Goal: Information Seeking & Learning: Learn about a topic

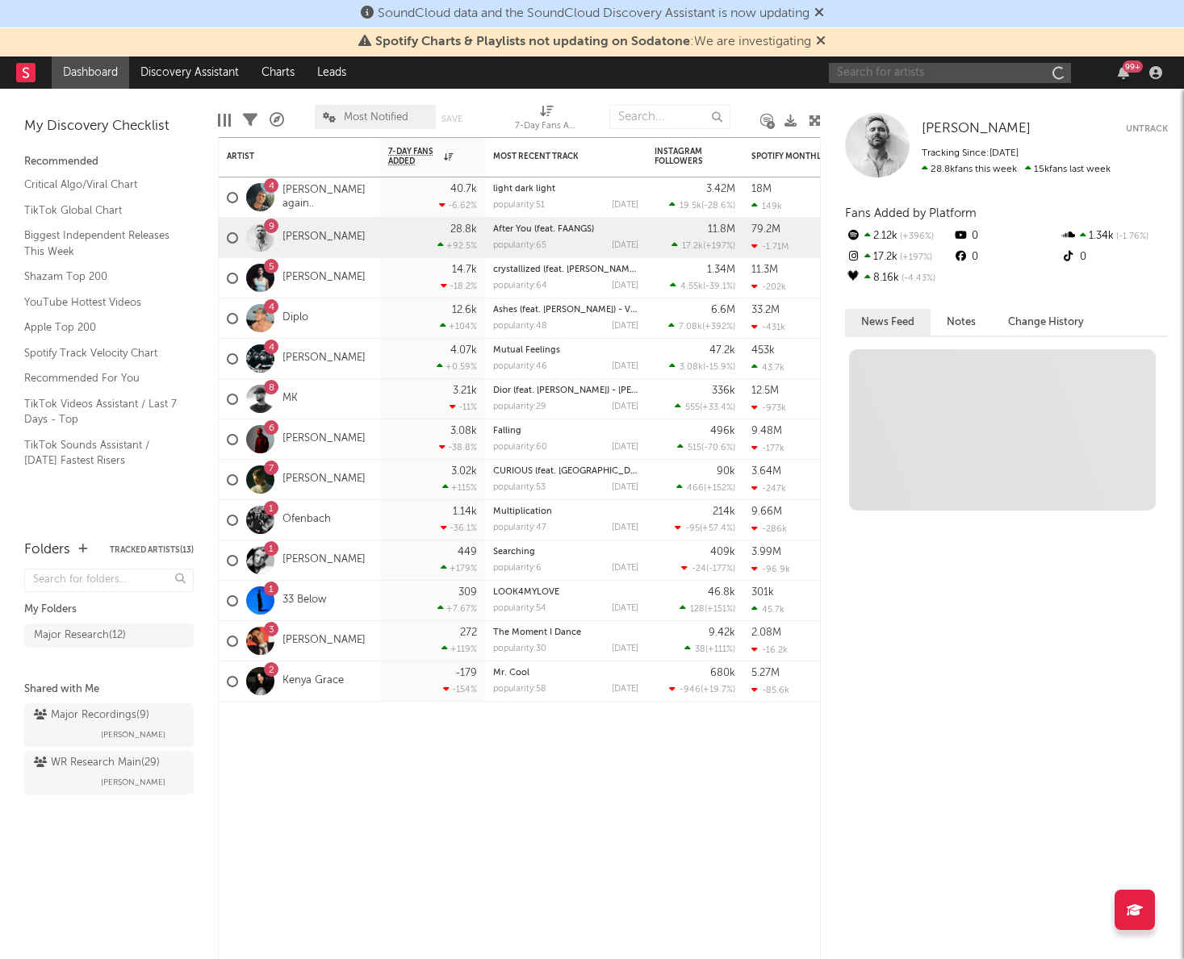
click at [885, 67] on input "text" at bounding box center [950, 73] width 242 height 20
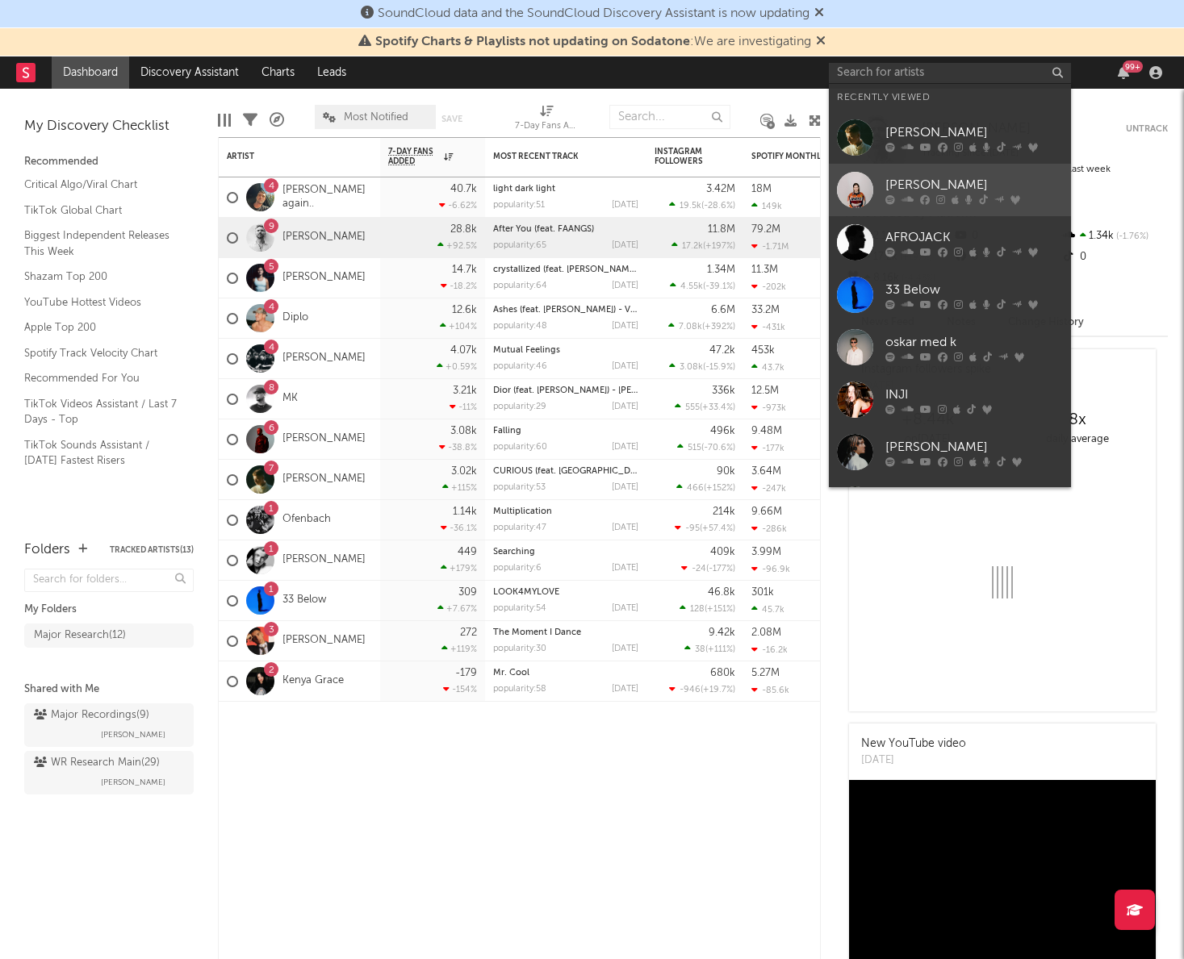
click at [929, 190] on div "[PERSON_NAME]" at bounding box center [973, 184] width 177 height 19
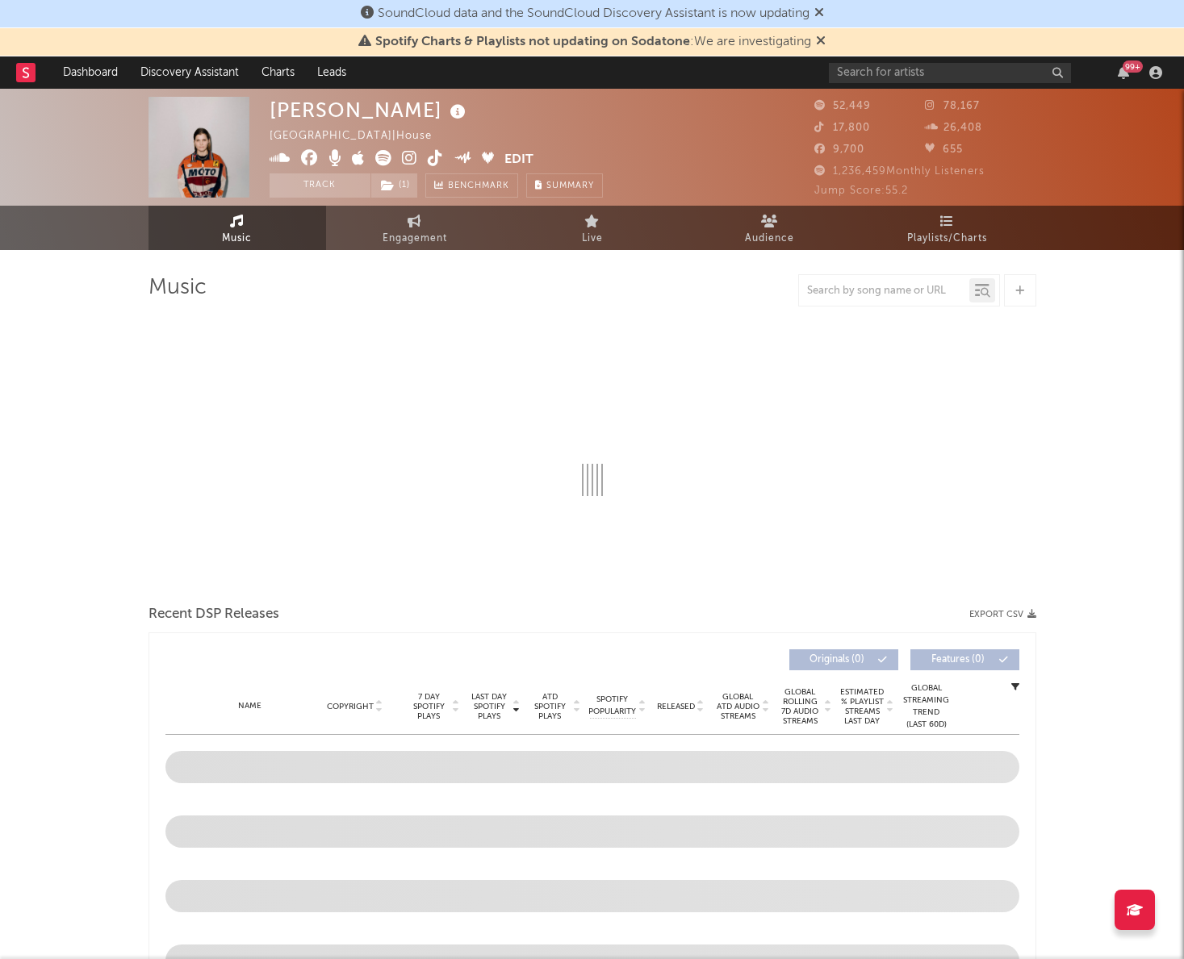
select select "6m"
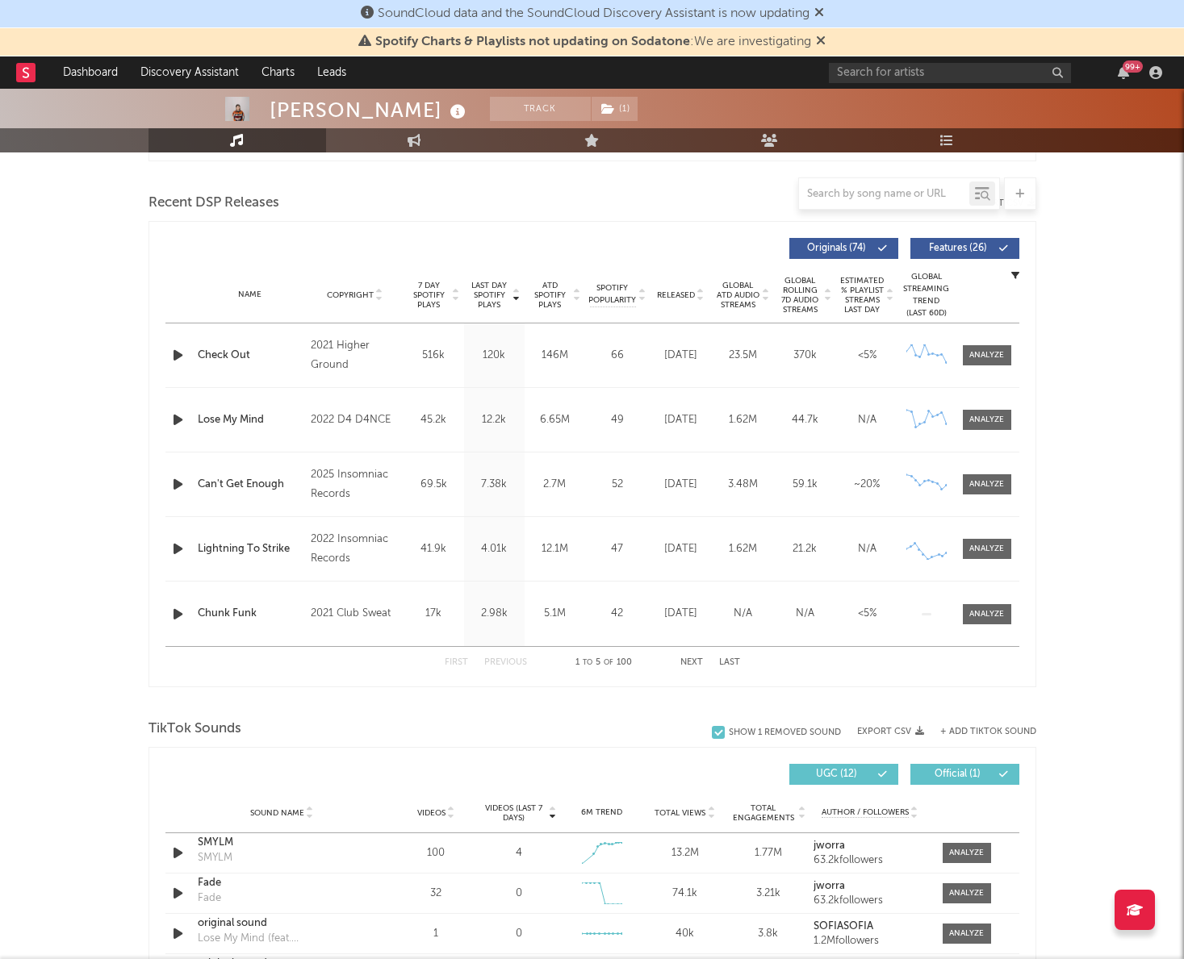
scroll to position [538, 0]
click at [429, 307] on span "7 Day Spotify Plays" at bounding box center [428, 296] width 43 height 29
click at [995, 605] on span at bounding box center [987, 615] width 48 height 20
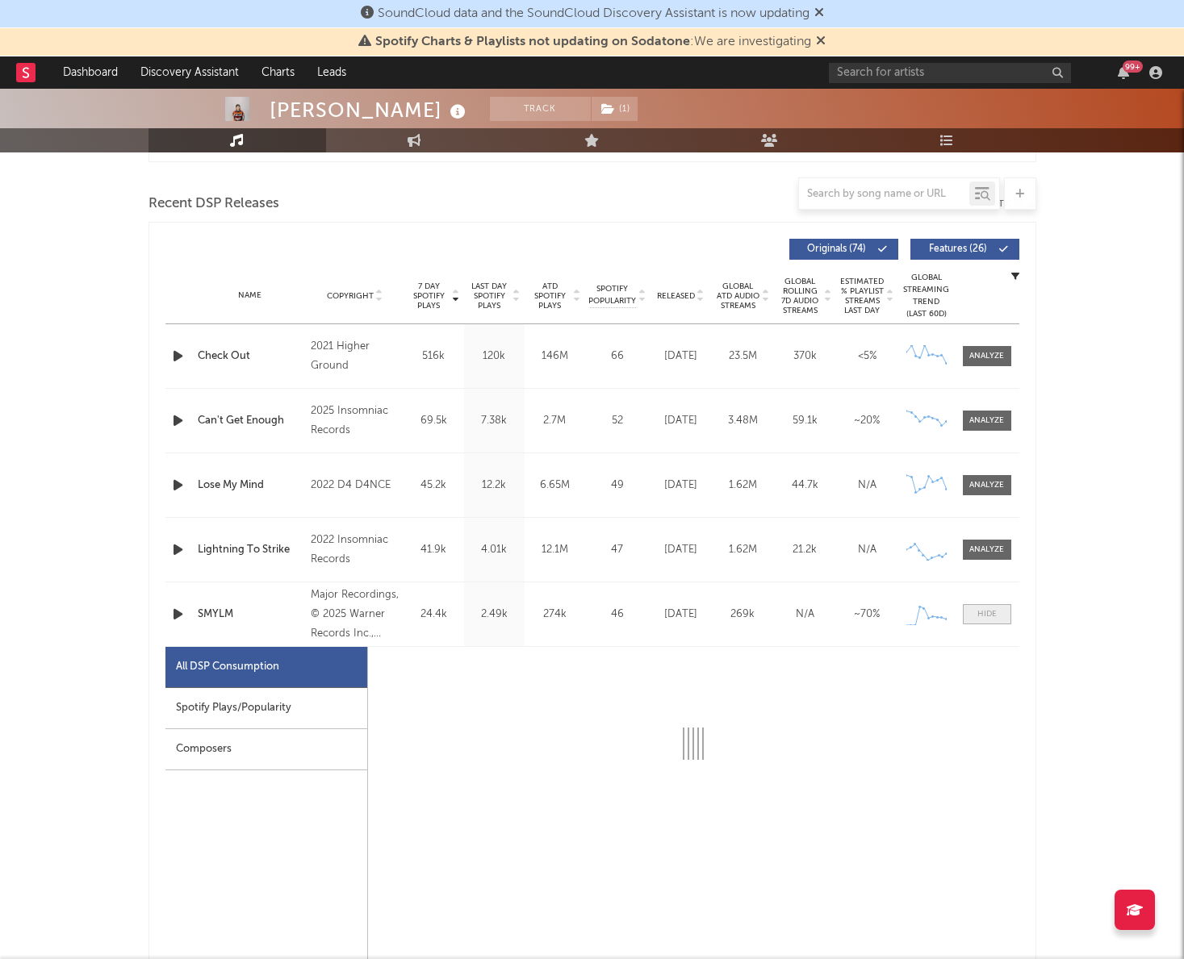
select select "1w"
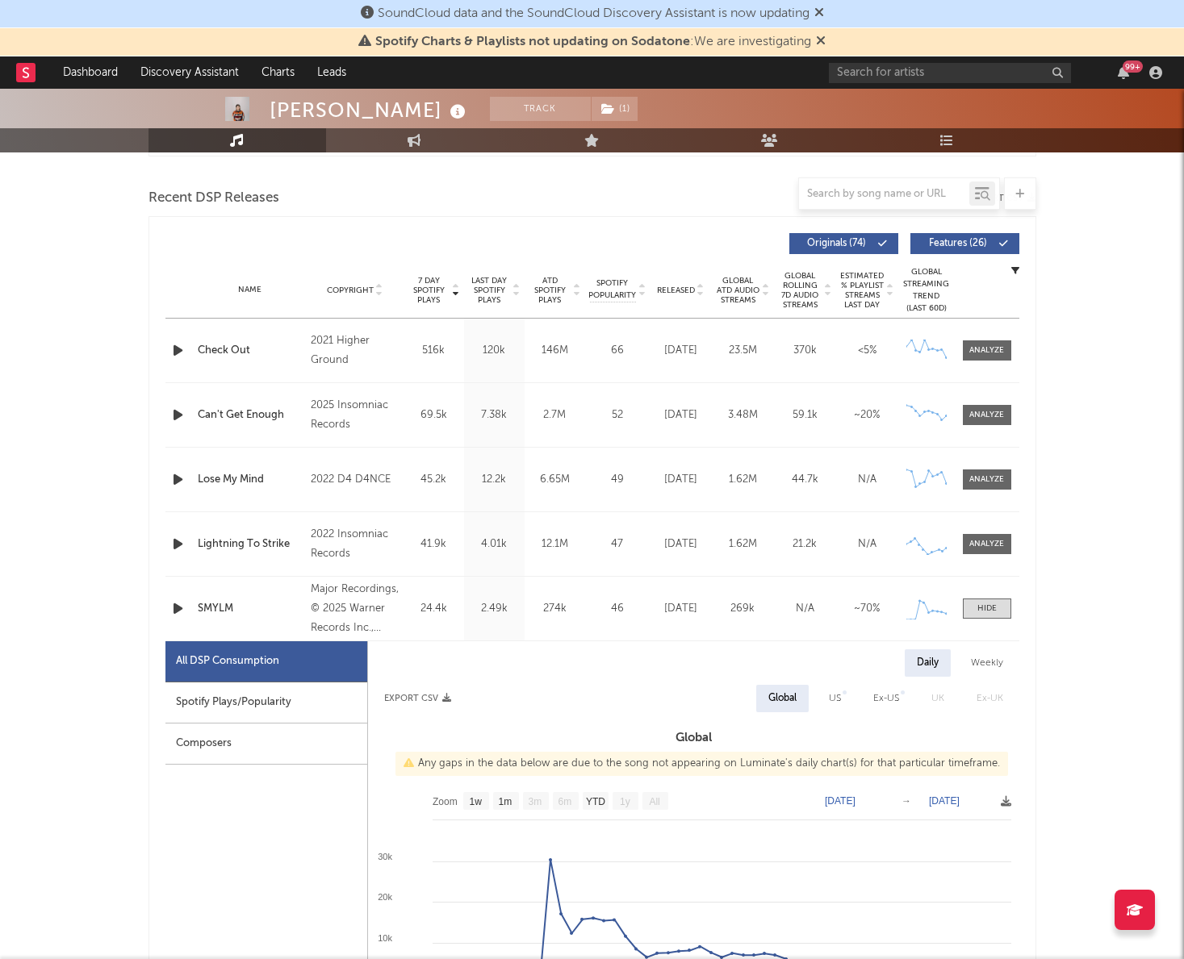
scroll to position [540, 0]
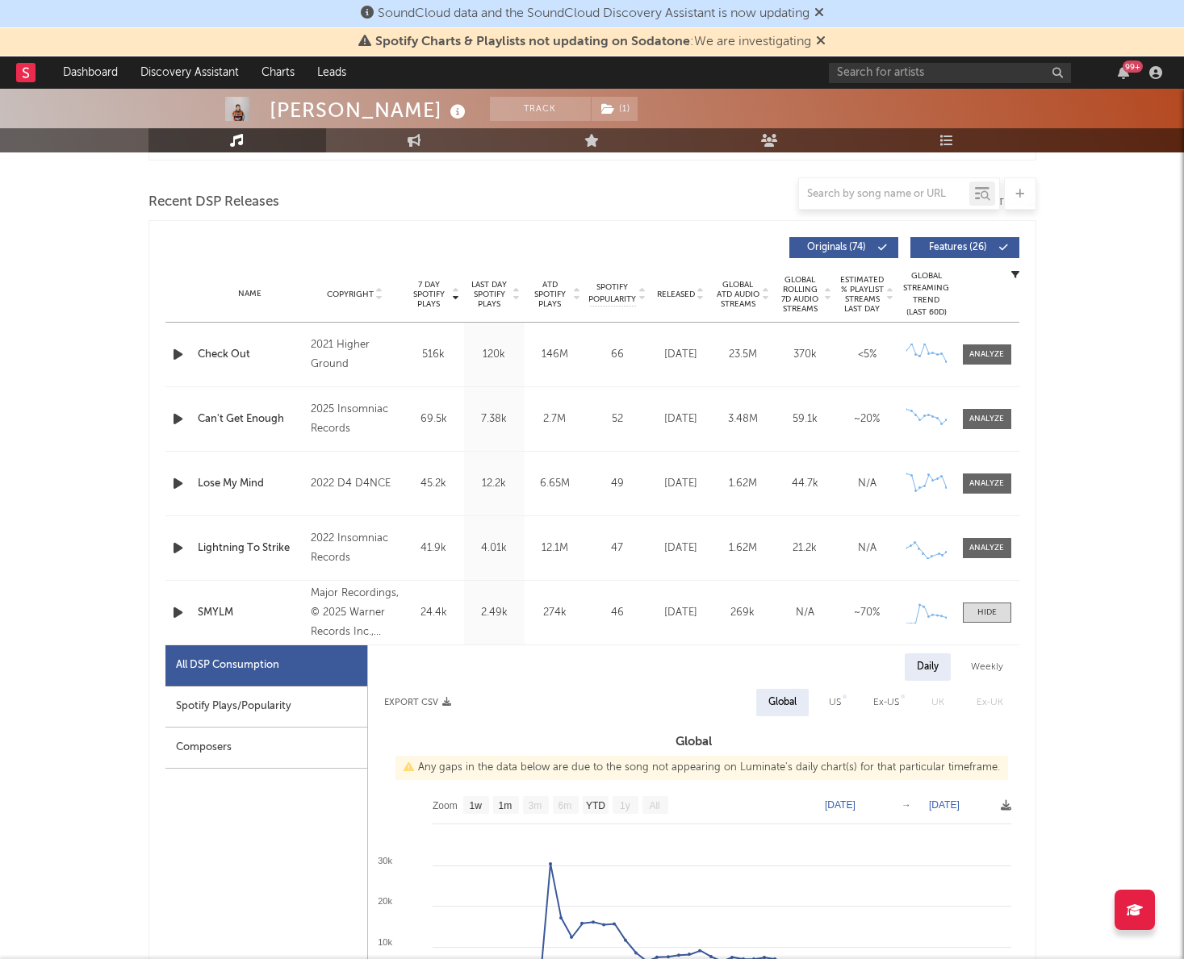
click at [668, 294] on span "Released" at bounding box center [676, 295] width 38 height 10
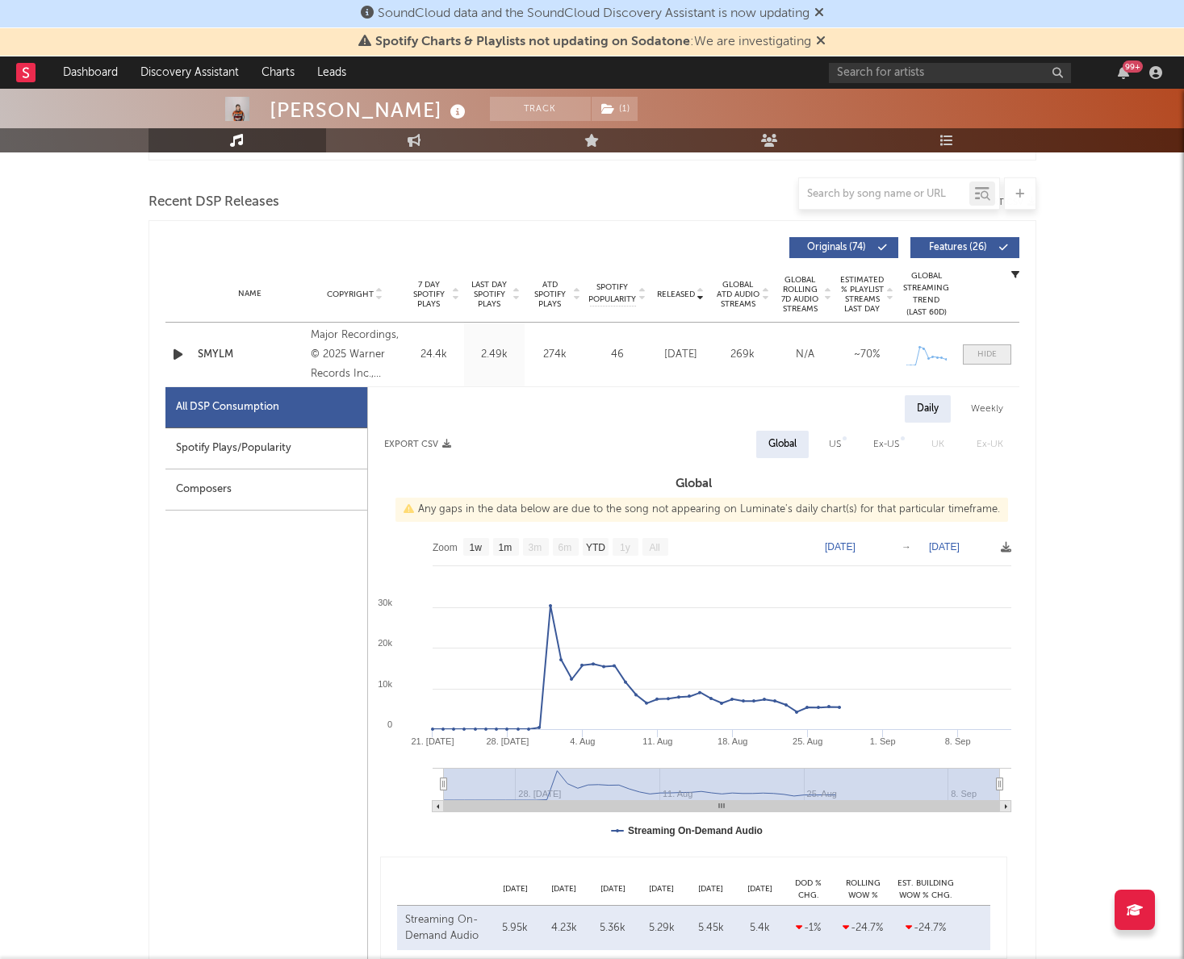
click at [995, 356] on div at bounding box center [986, 355] width 19 height 12
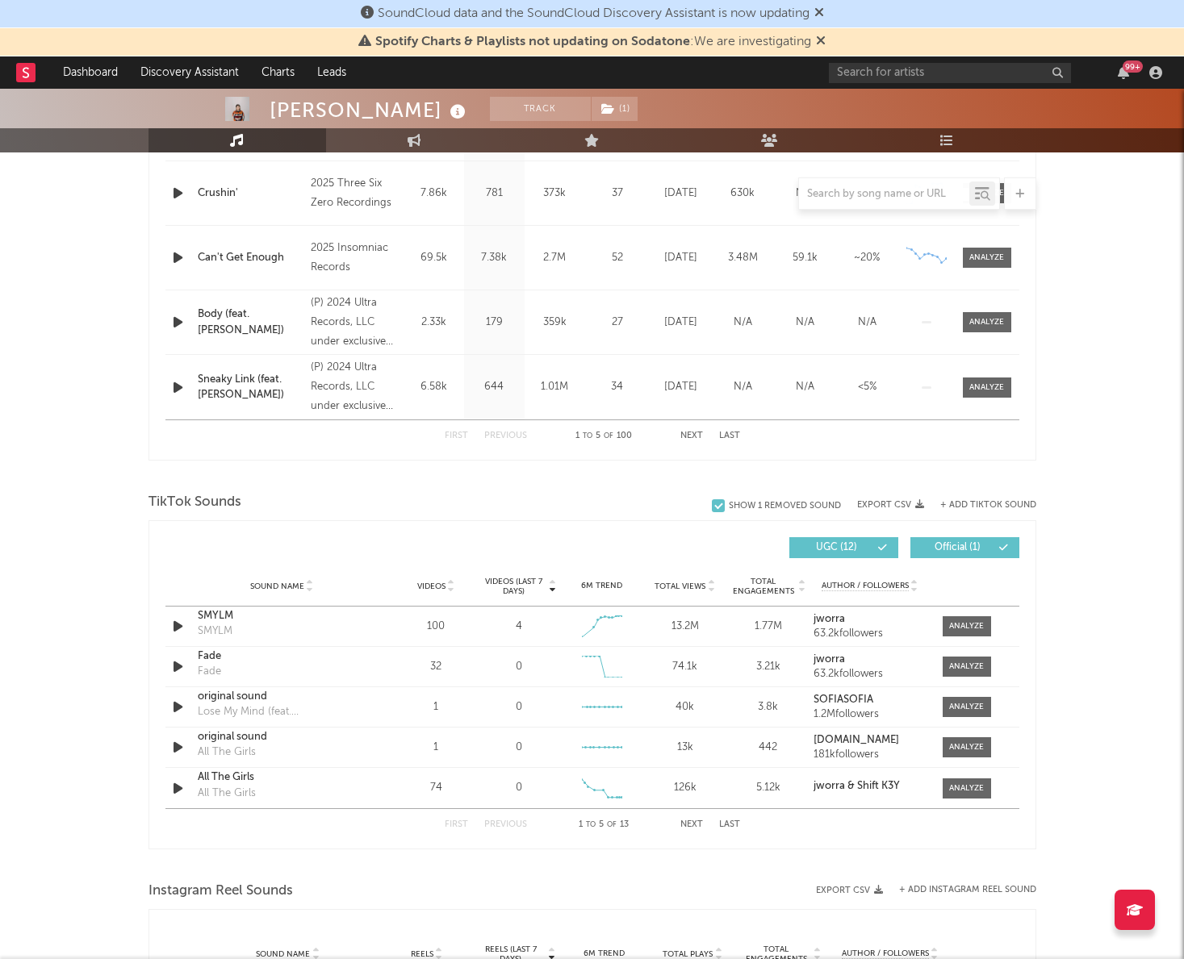
scroll to position [766, 0]
click at [958, 625] on div at bounding box center [966, 626] width 35 height 12
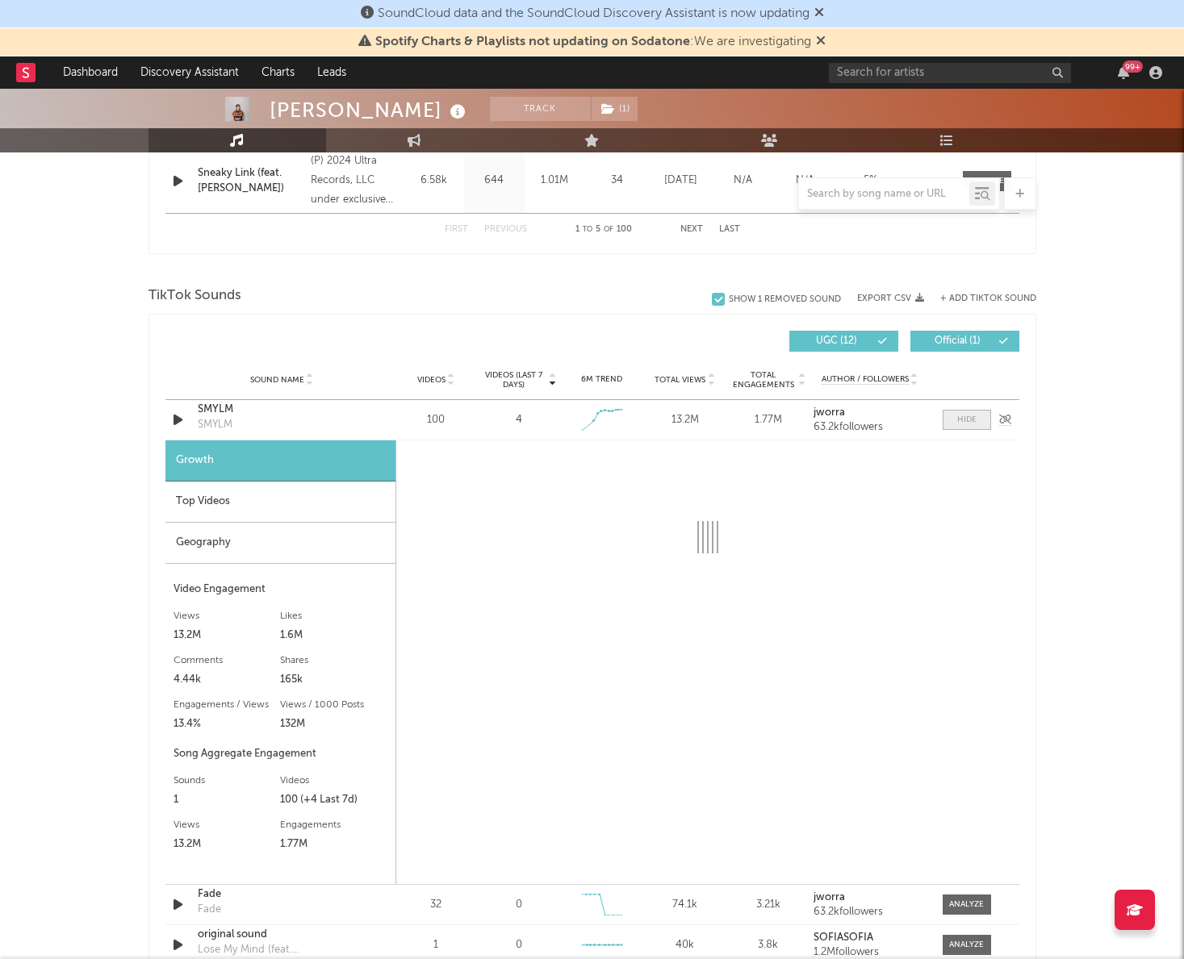
select select "1w"
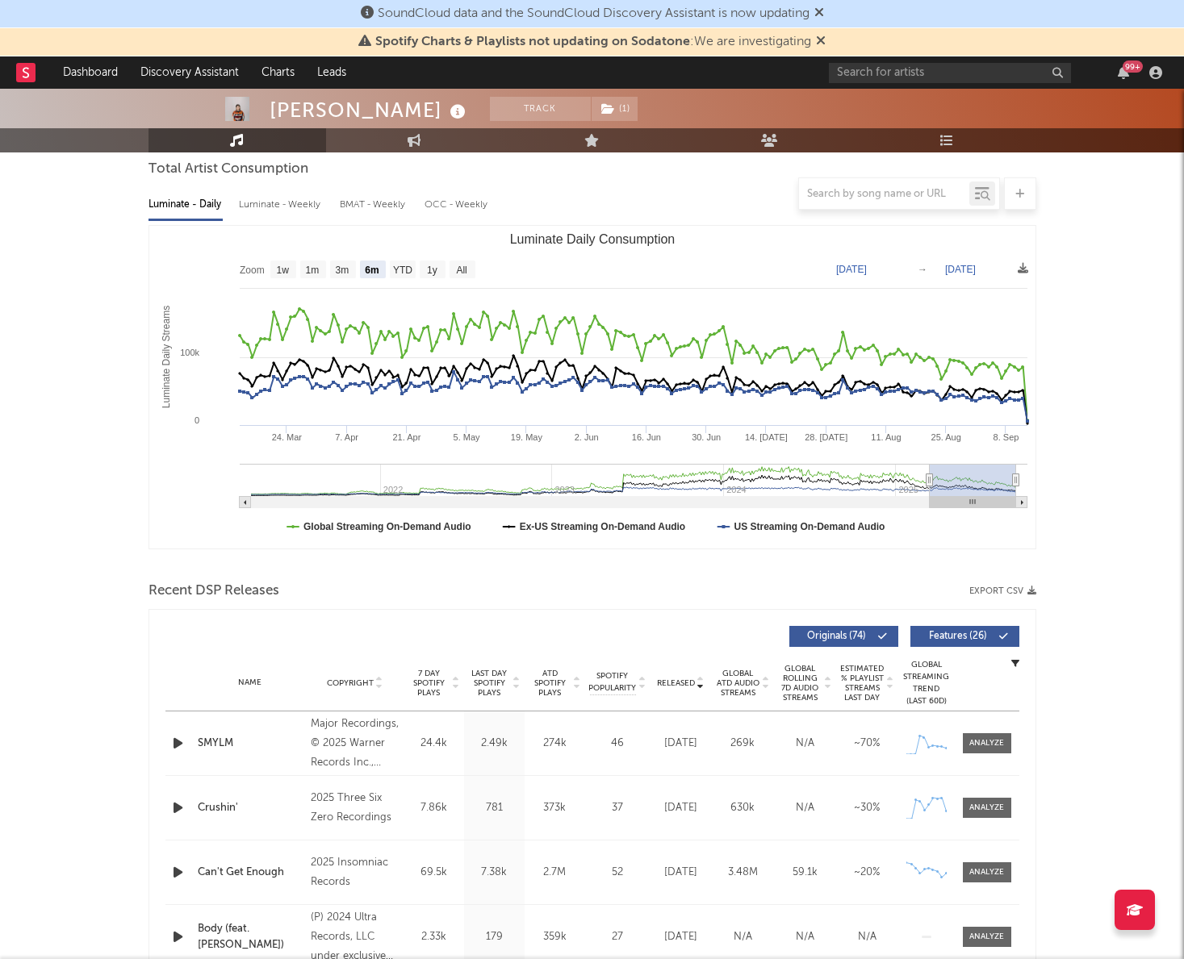
scroll to position [0, 0]
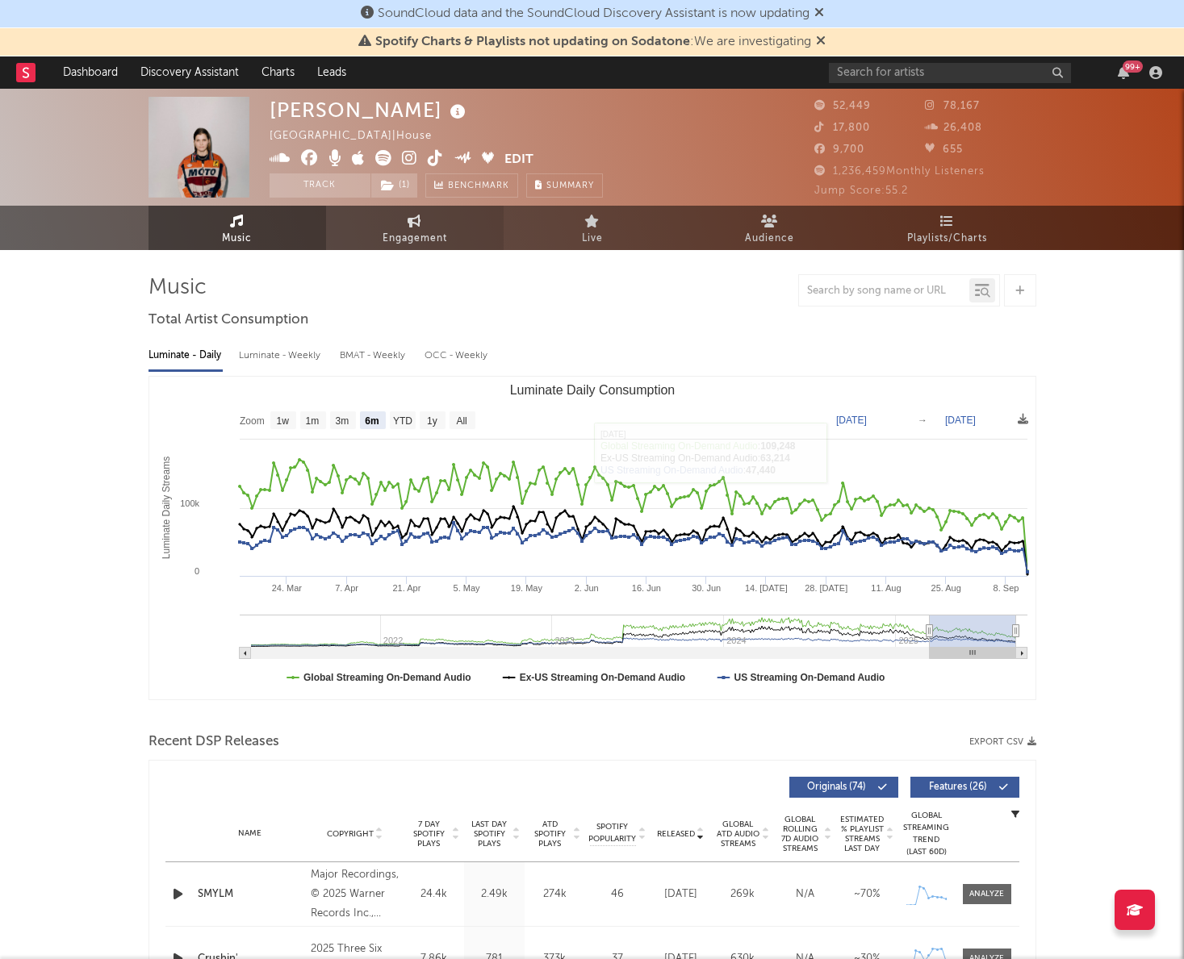
click at [450, 228] on link "Engagement" at bounding box center [414, 228] width 177 height 44
select select "1w"
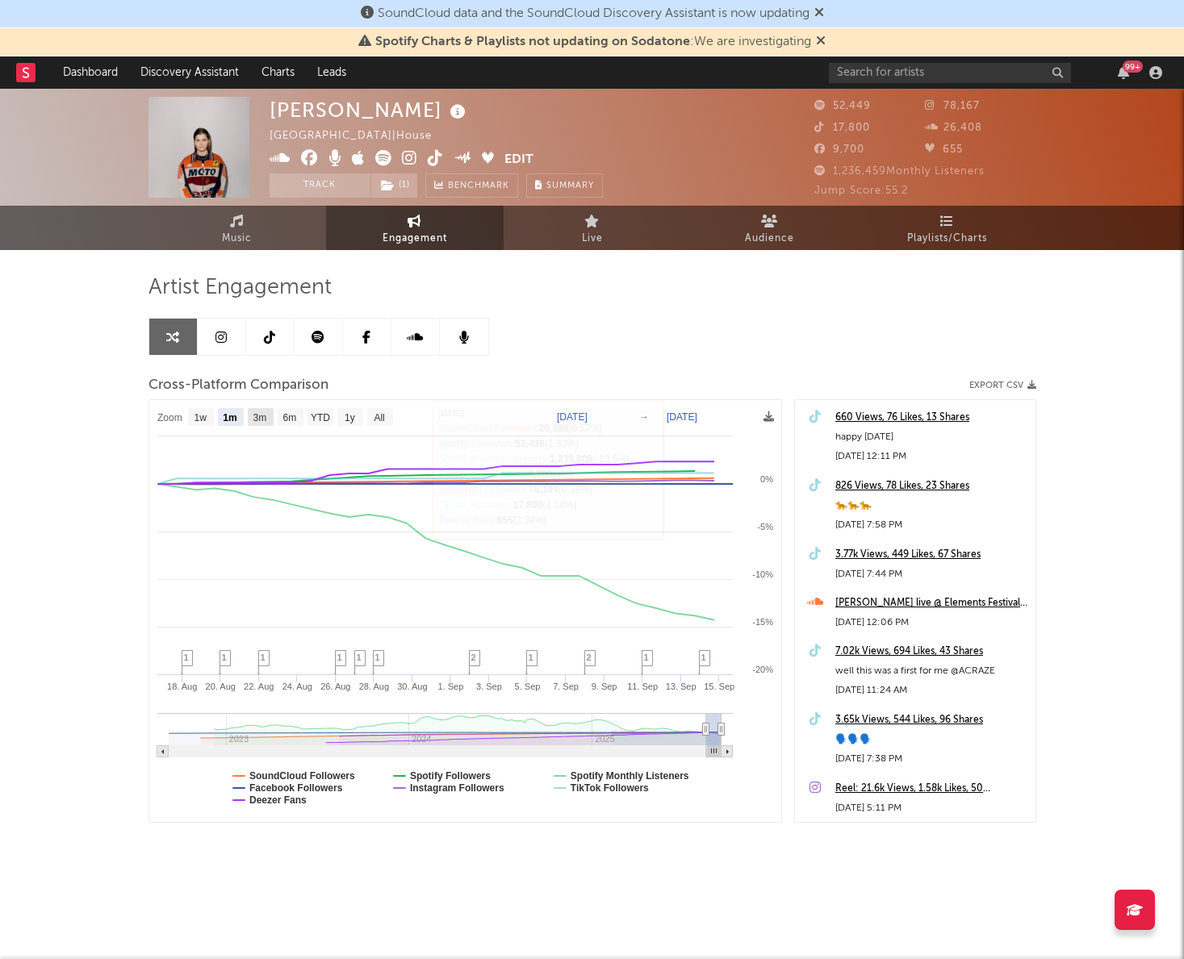
click at [265, 414] on text "3m" at bounding box center [260, 417] width 14 height 11
select select "3m"
type input "[DATE]"
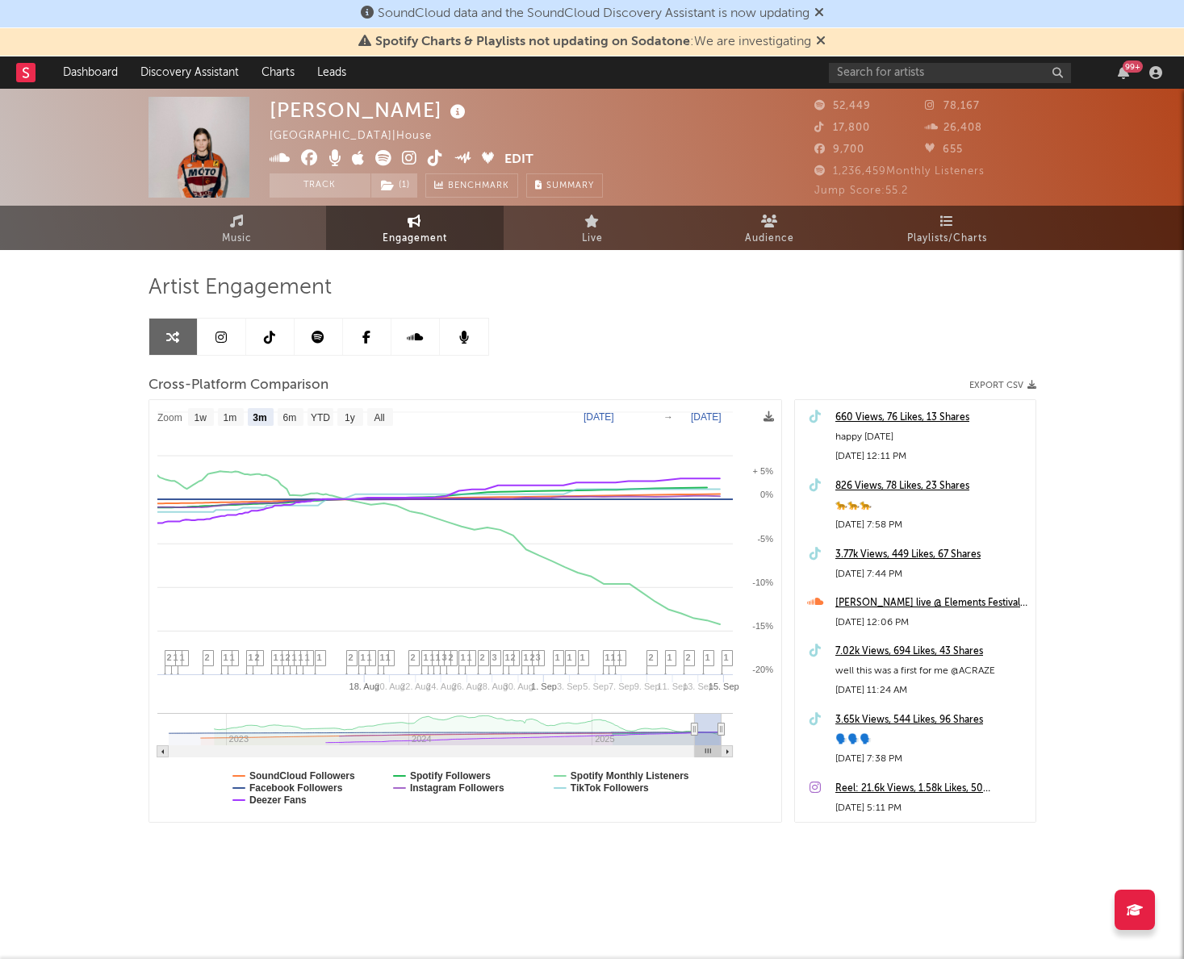
select select "3m"
